Goal: Browse casually: Explore the website without a specific task or goal

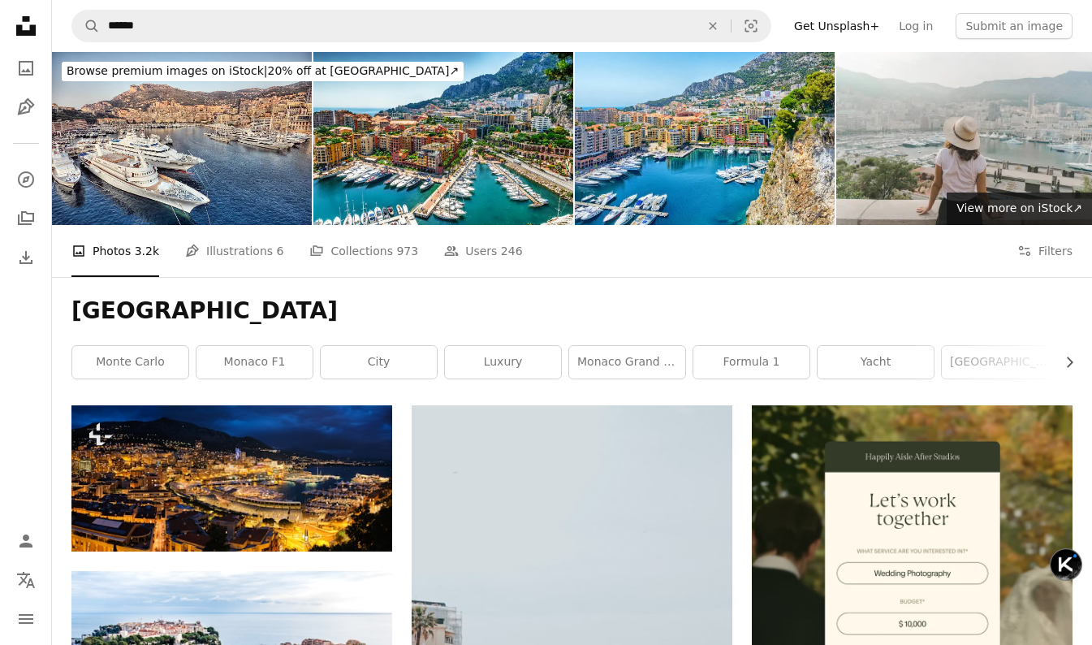
click at [362, 77] on span "Browse premium images on iStock | 20% off at [GEOGRAPHIC_DATA] ↗" at bounding box center [263, 70] width 392 height 13
click at [1074, 366] on icon "Chevron right" at bounding box center [1069, 362] width 16 height 16
click at [1071, 365] on icon "Chevron right" at bounding box center [1069, 362] width 16 height 16
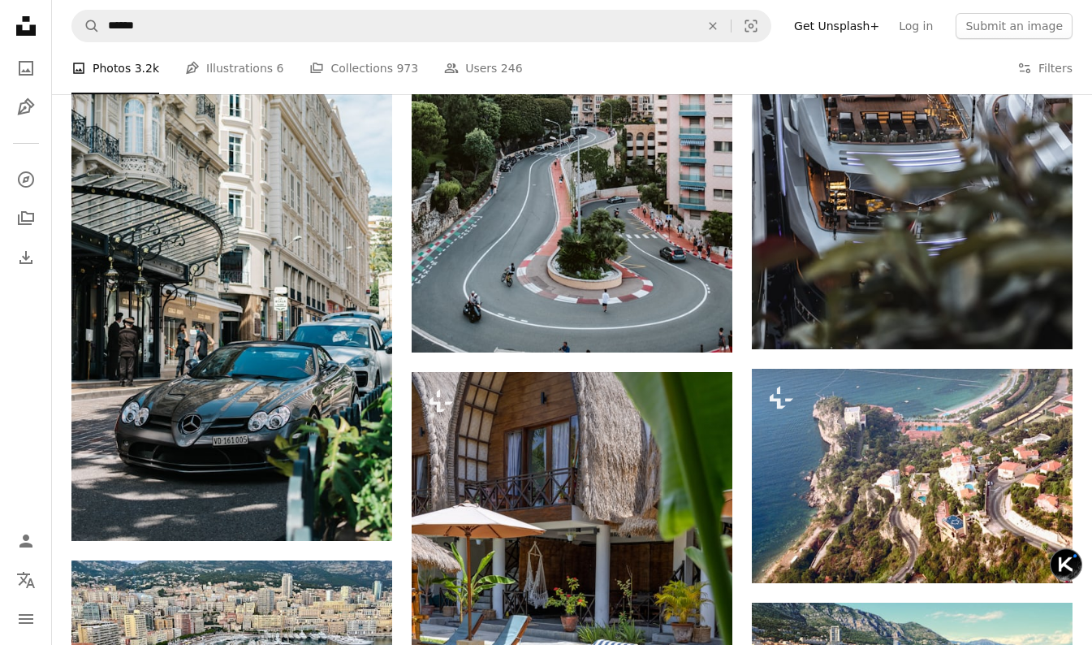
scroll to position [3377, 0]
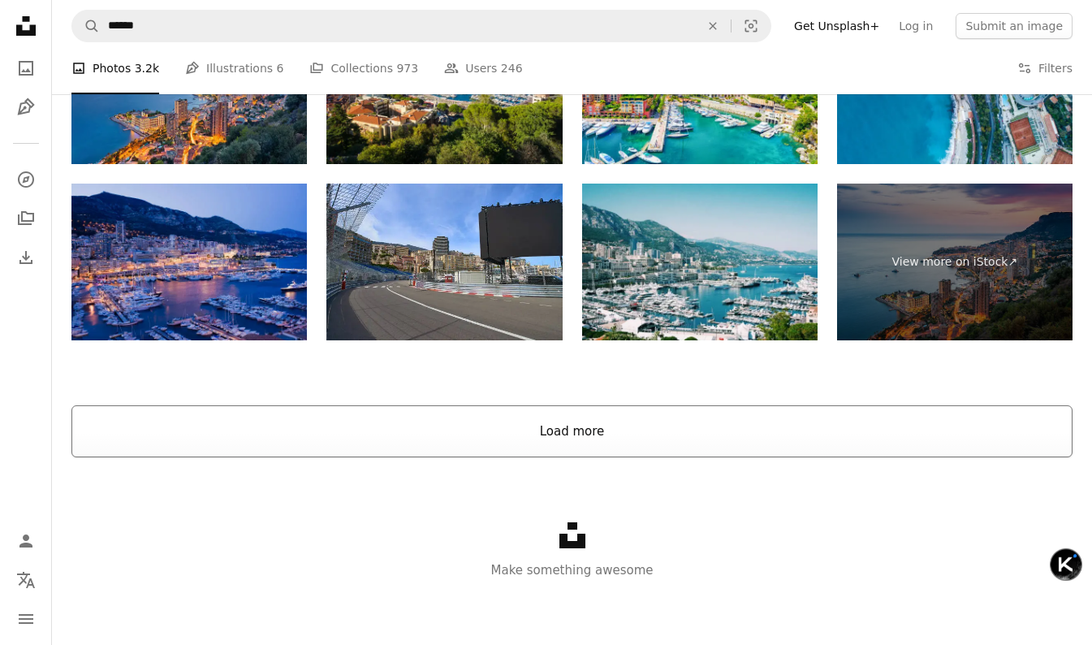
click at [594, 436] on button "Load more" at bounding box center [571, 431] width 1001 height 52
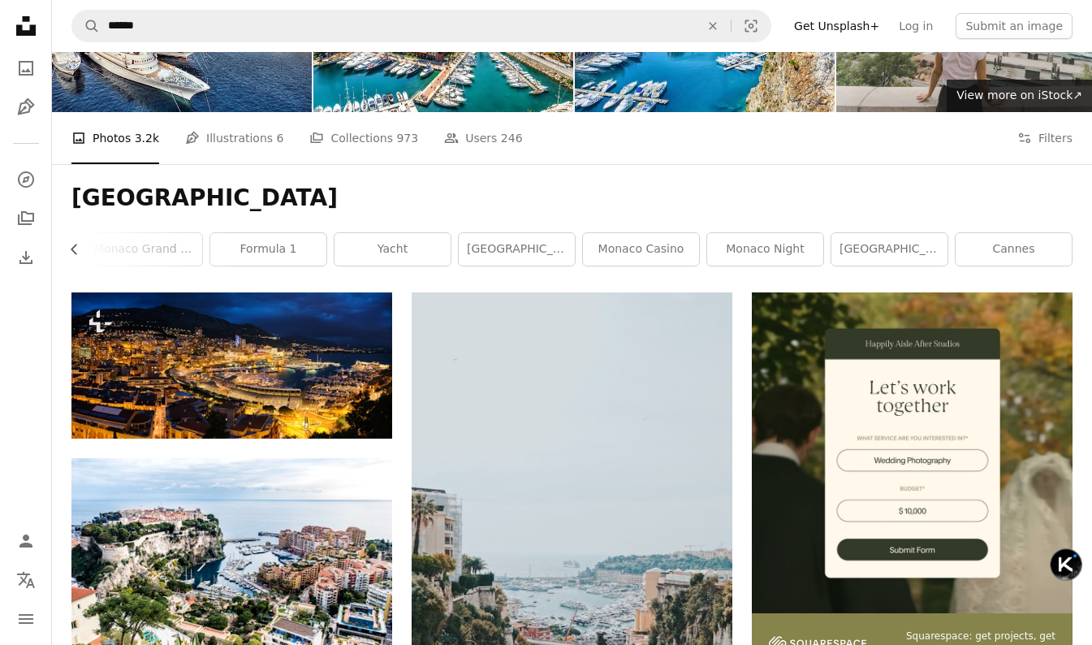
scroll to position [0, 0]
